Goal: Transaction & Acquisition: Subscribe to service/newsletter

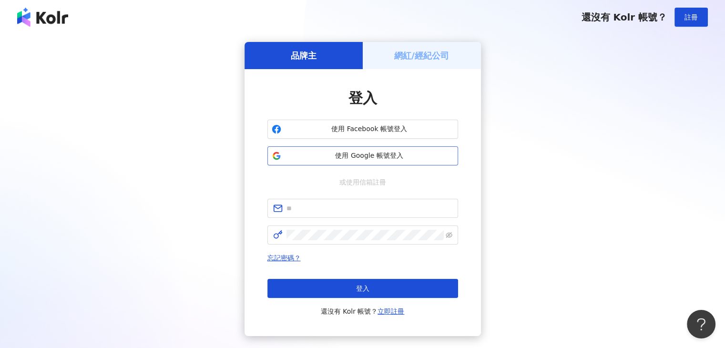
click at [353, 152] on span "使用 Google 帳號登入" at bounding box center [369, 156] width 169 height 10
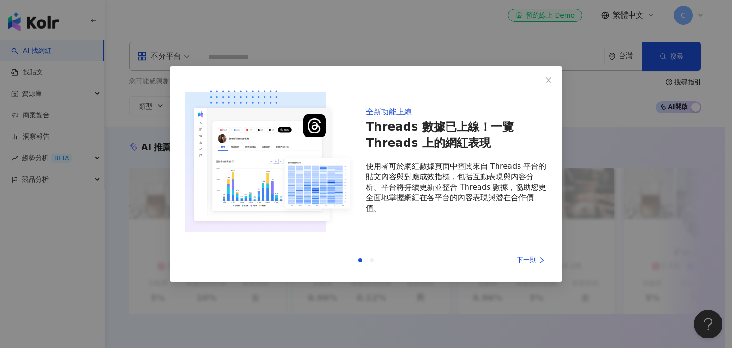
click at [536, 251] on div "上一則 下一則" at bounding box center [366, 260] width 362 height 20
click at [536, 256] on div "下一則" at bounding box center [511, 260] width 71 height 10
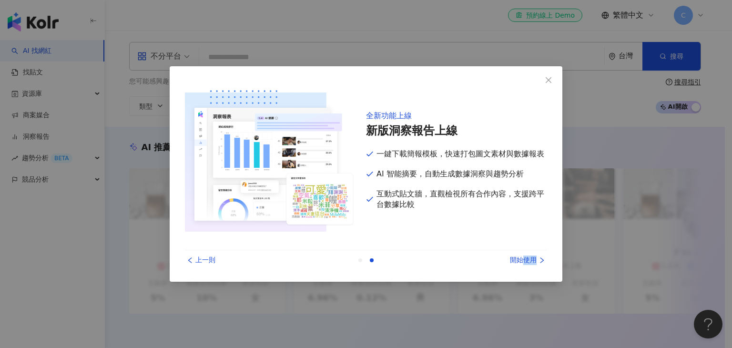
click at [536, 256] on div "開始使用" at bounding box center [511, 260] width 71 height 10
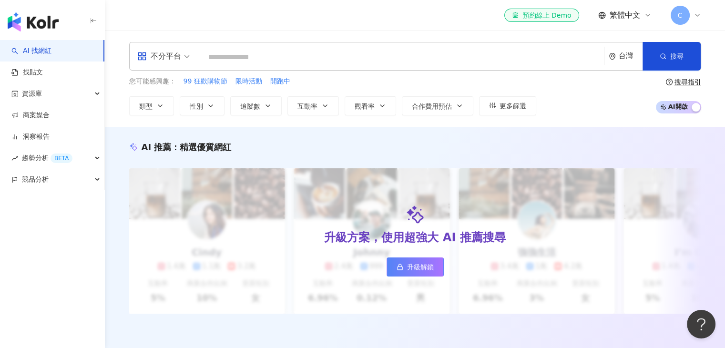
click at [686, 21] on span "C" at bounding box center [680, 15] width 19 height 19
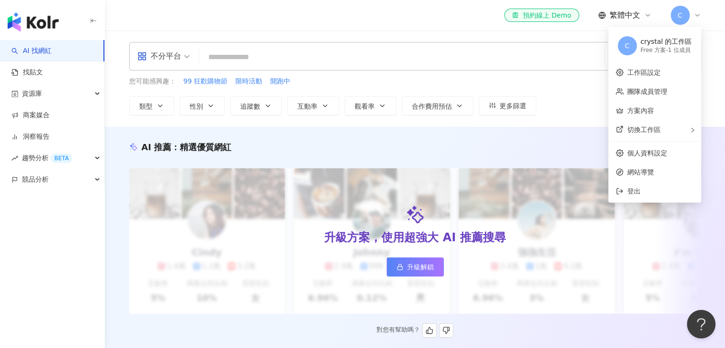
click at [433, 259] on link "升級解鎖" at bounding box center [415, 266] width 57 height 19
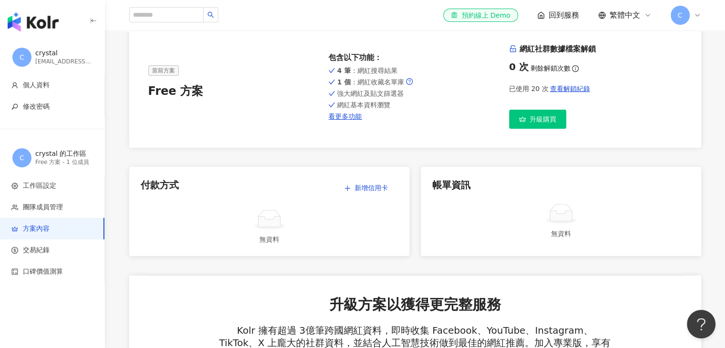
scroll to position [95, 0]
